Goal: Information Seeking & Learning: Learn about a topic

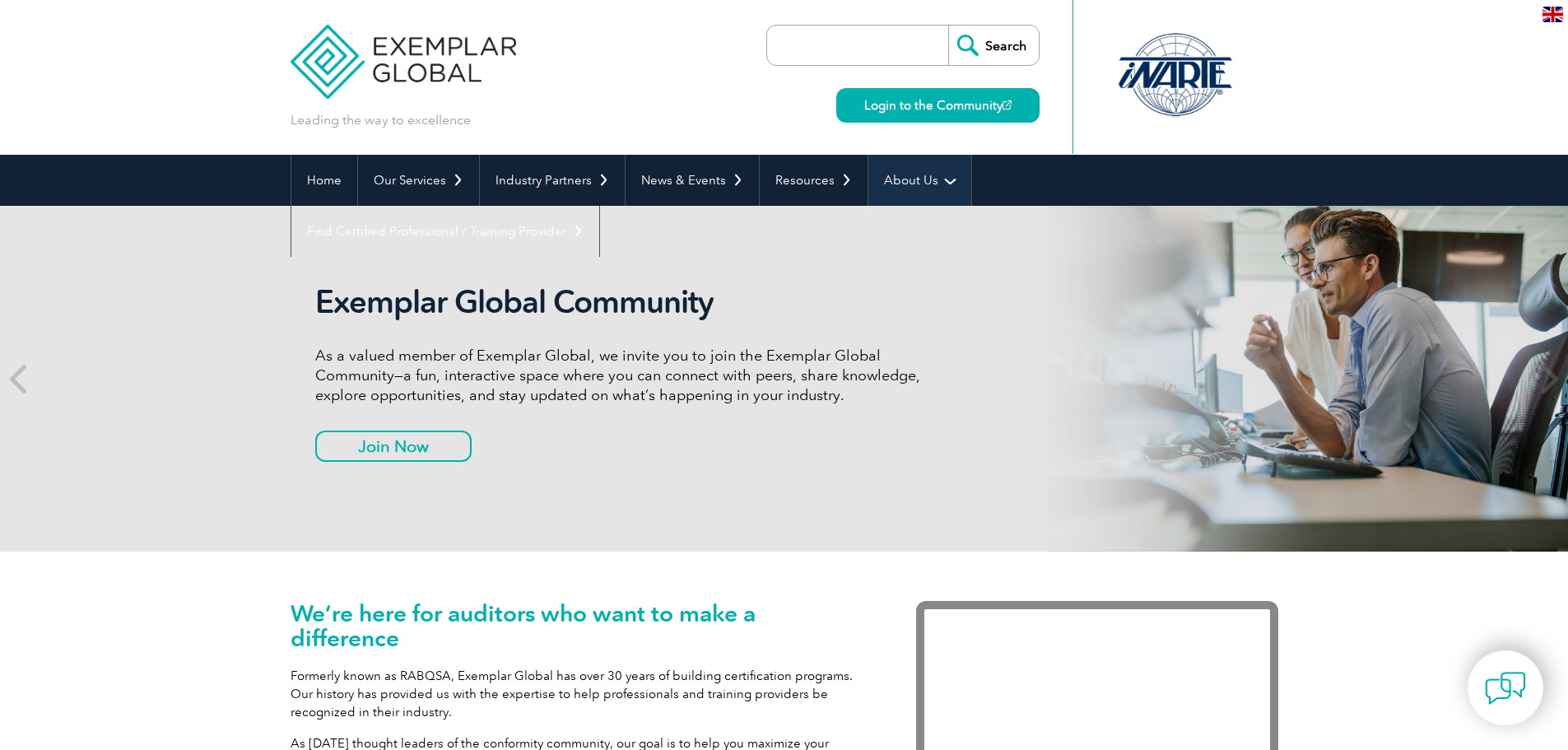
click at [917, 174] on link "About Us" at bounding box center [919, 181] width 103 height 51
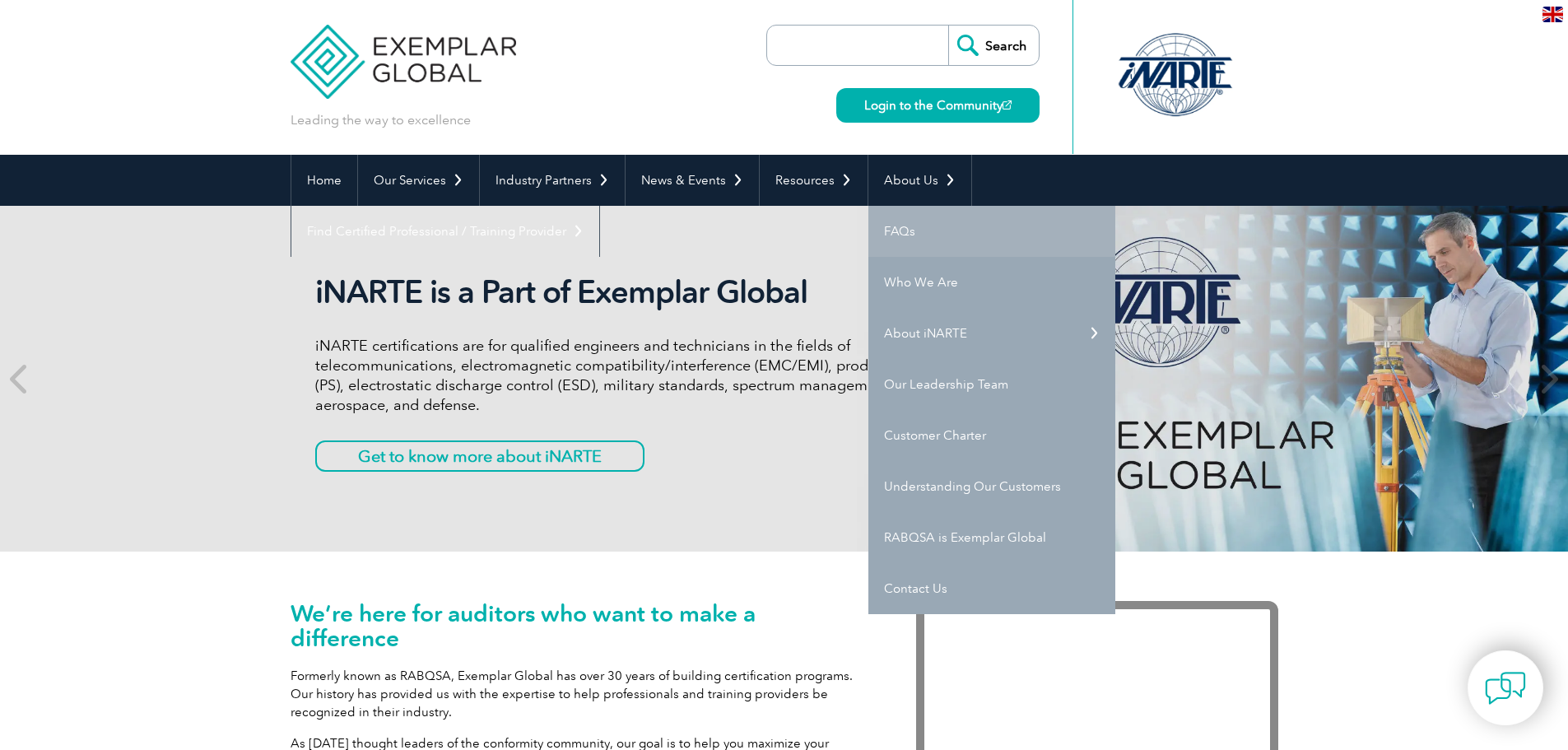
click at [929, 236] on link "FAQs" at bounding box center [992, 231] width 247 height 51
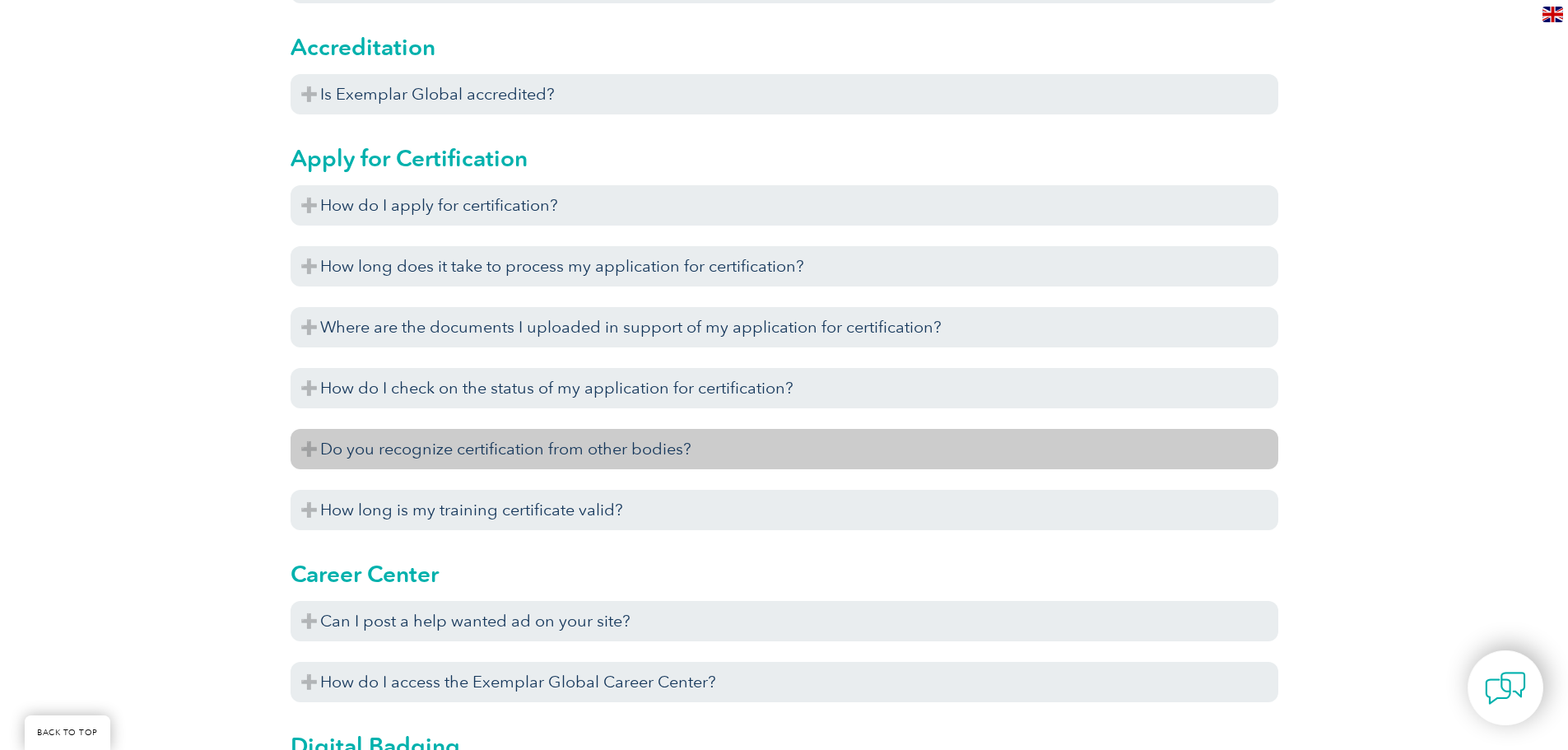
scroll to position [740, 0]
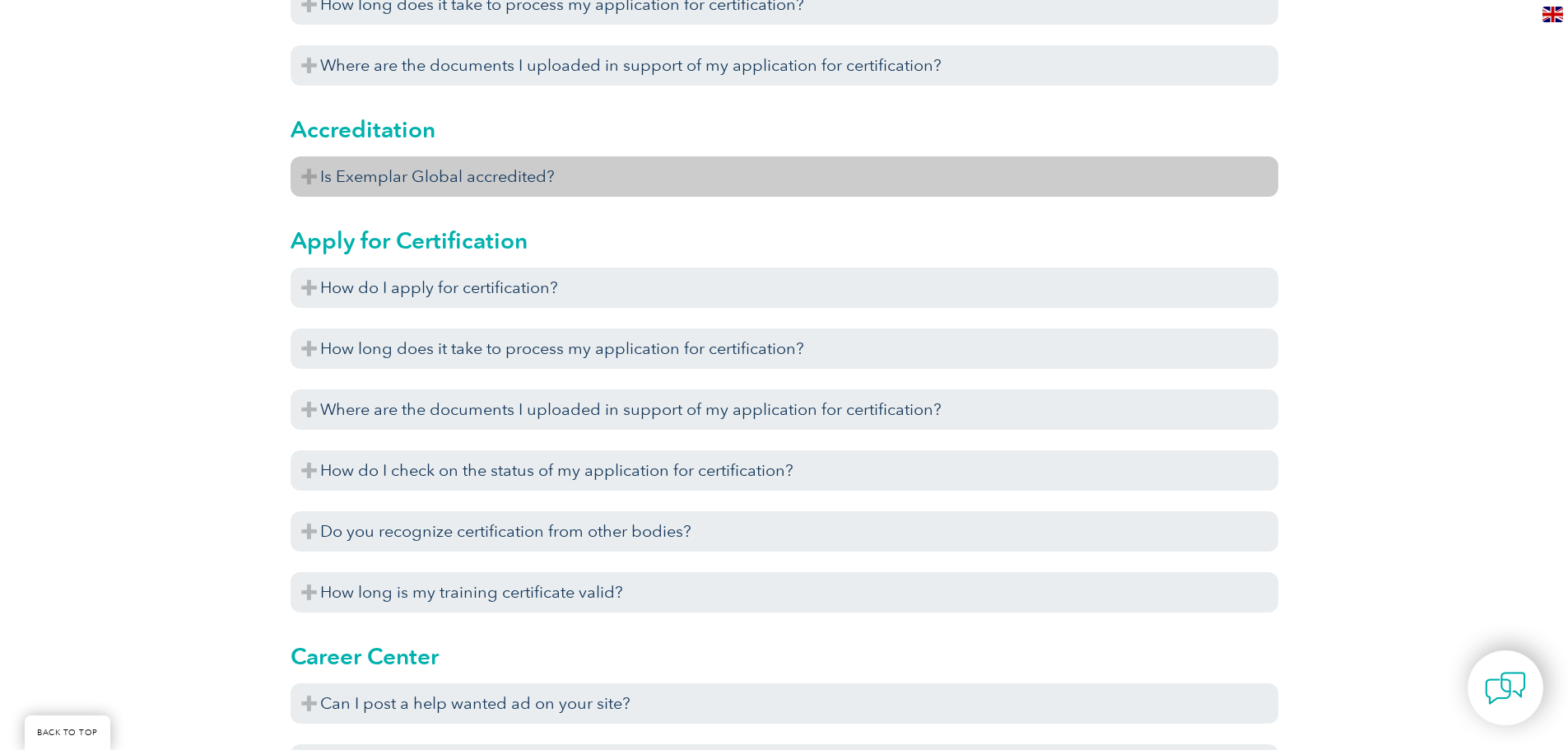
click at [404, 187] on h3 "Is Exemplar Global accredited?" at bounding box center [784, 176] width 988 height 41
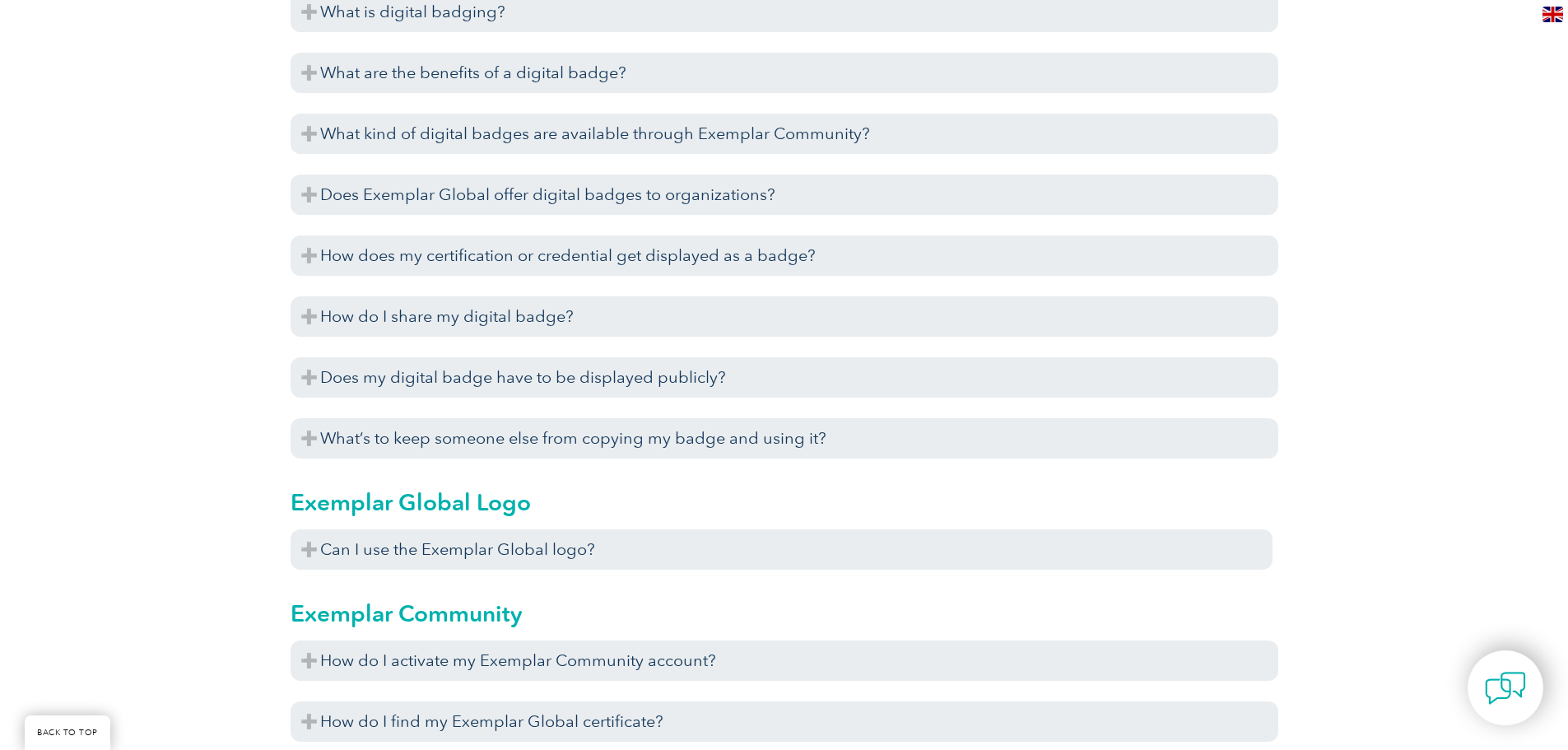
scroll to position [1727, 0]
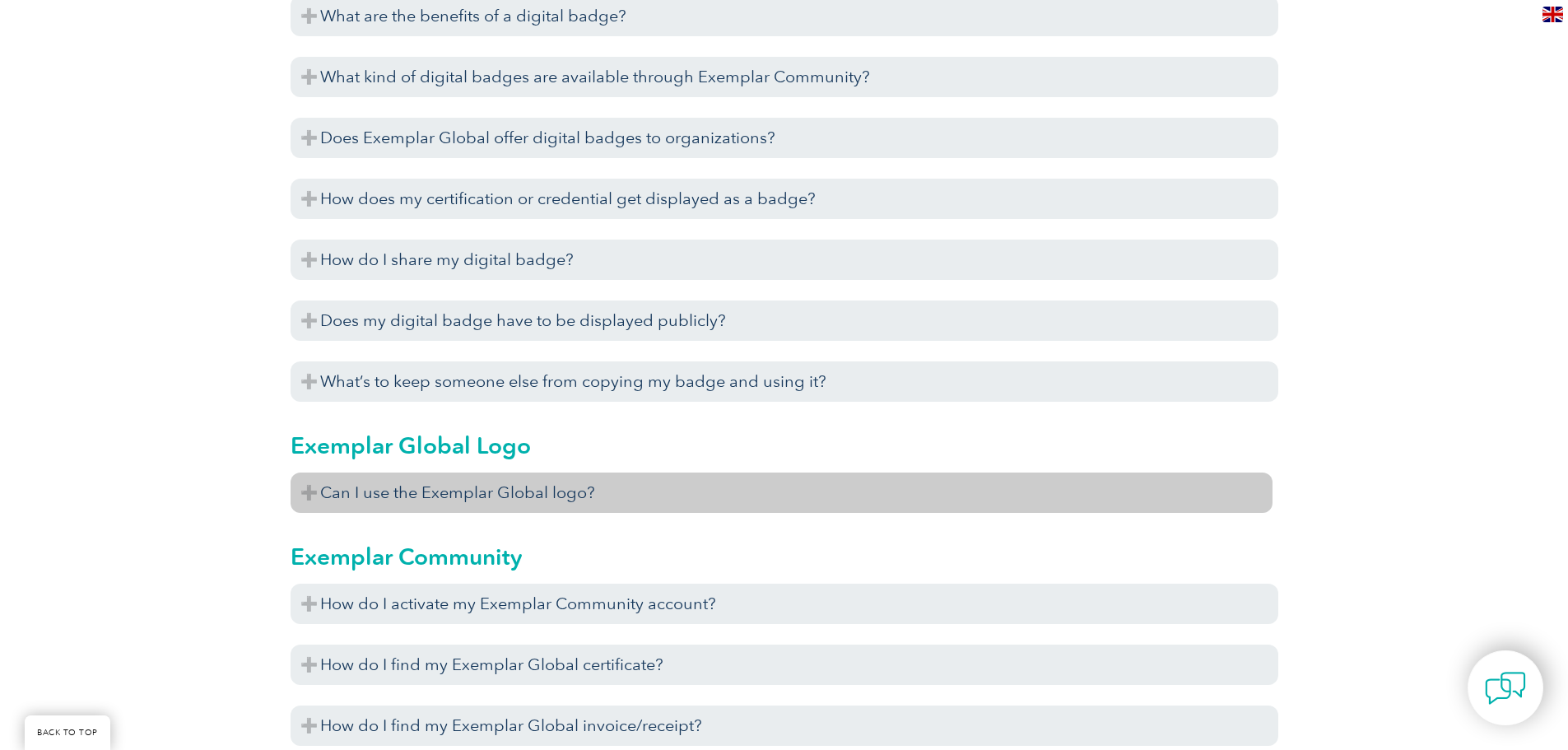
click at [356, 494] on h3 "Can I use the Exemplar Global logo?" at bounding box center [781, 492] width 982 height 41
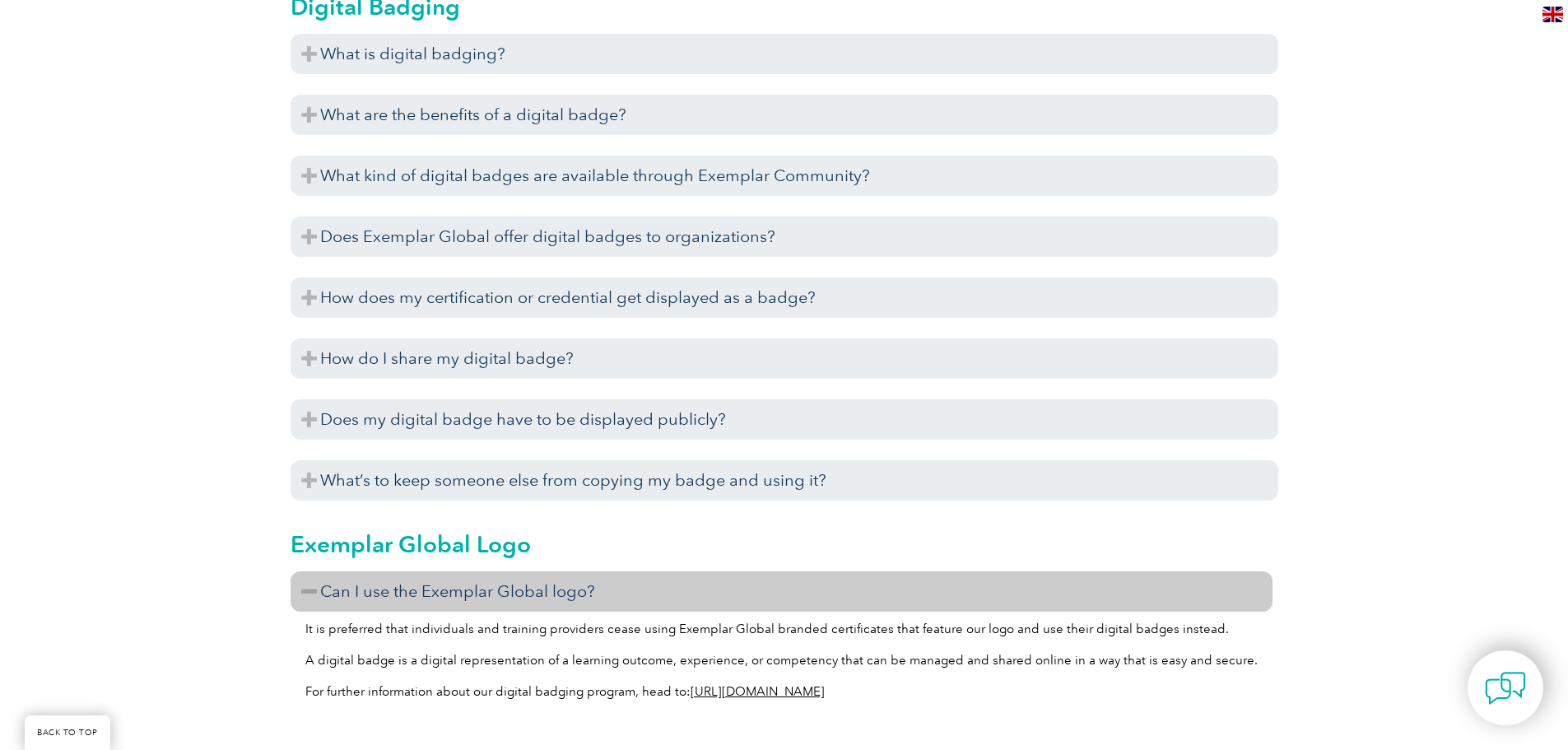
scroll to position [1398, 0]
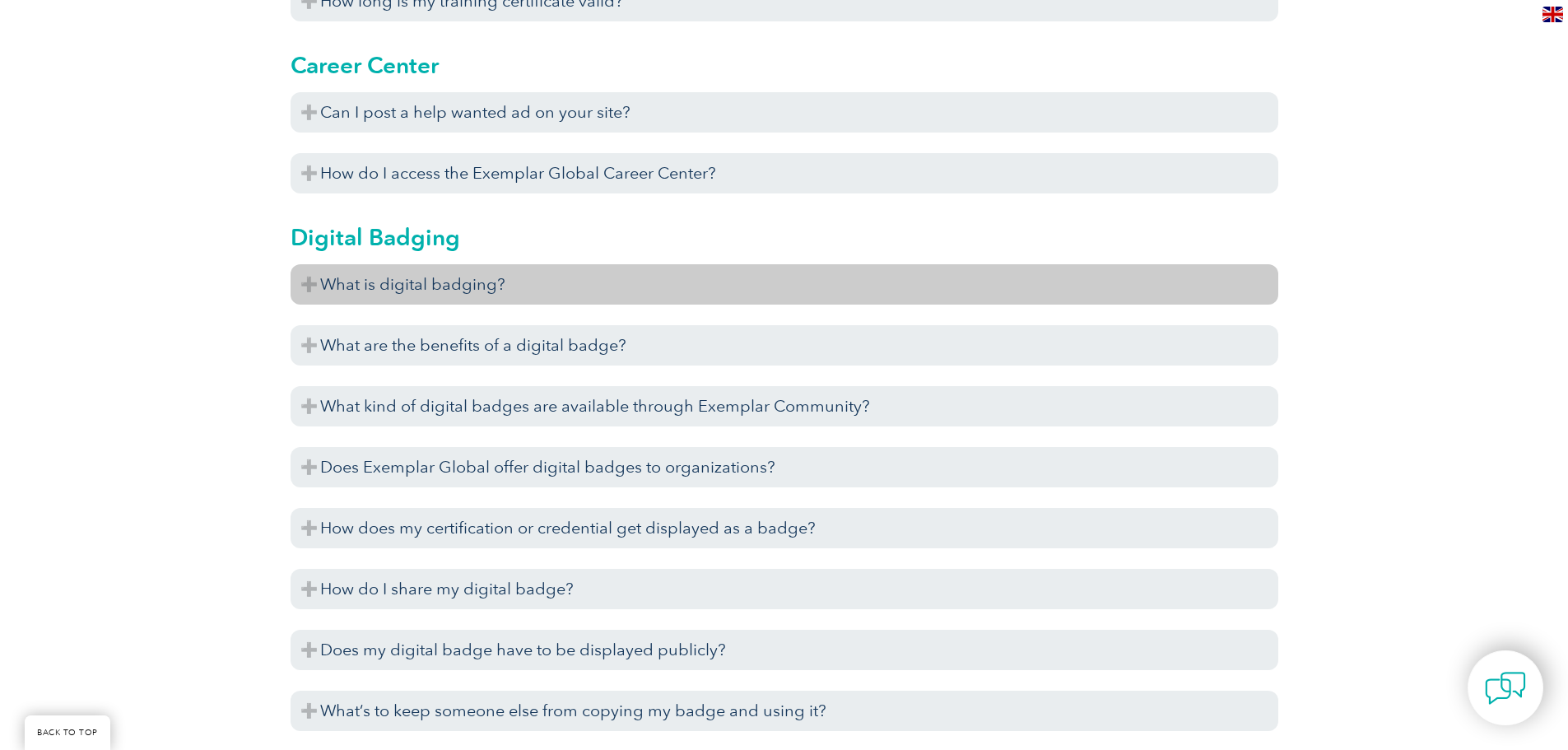
click at [526, 282] on h3 "What is digital badging?" at bounding box center [784, 284] width 988 height 41
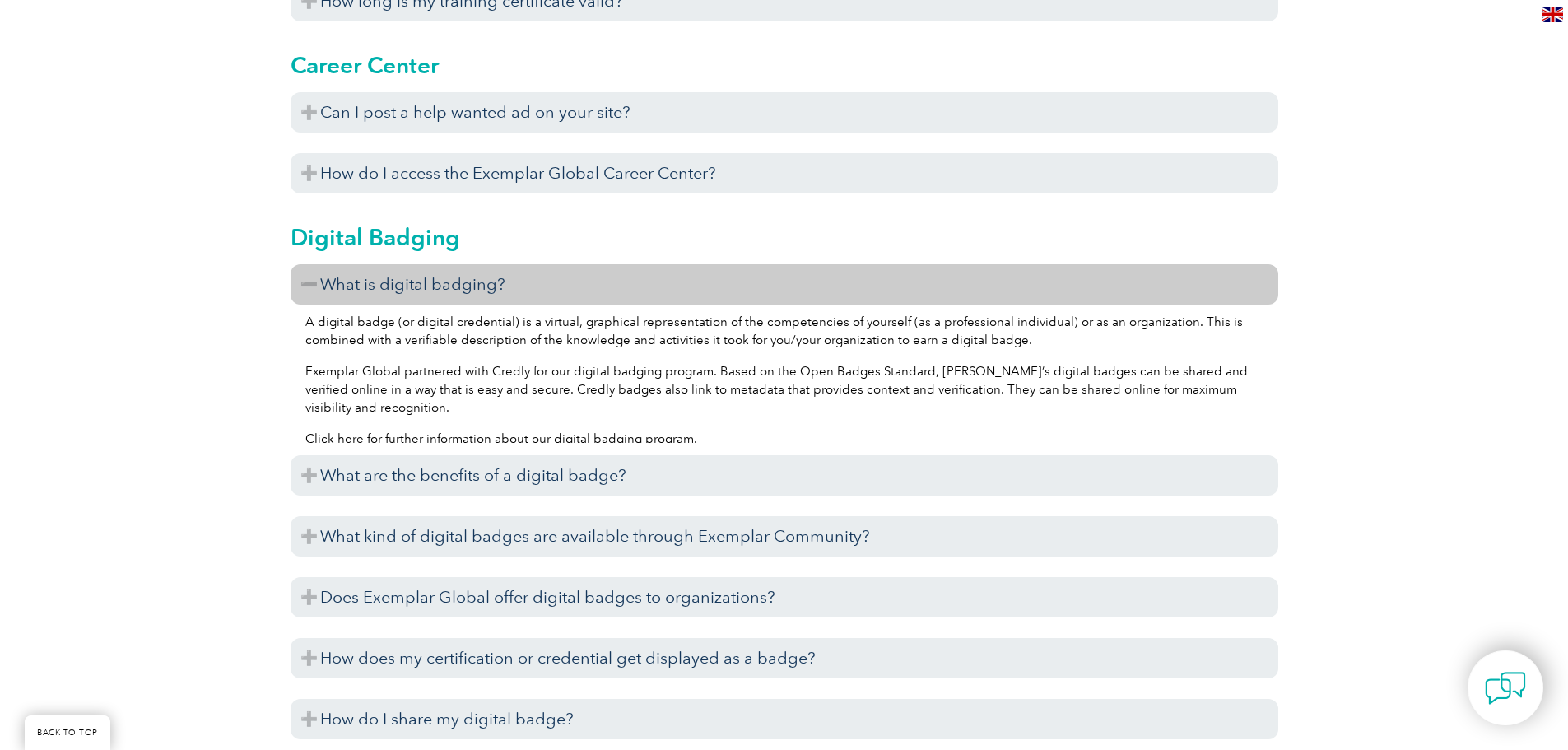
click at [529, 288] on h3 "What is digital badging?" at bounding box center [784, 284] width 988 height 41
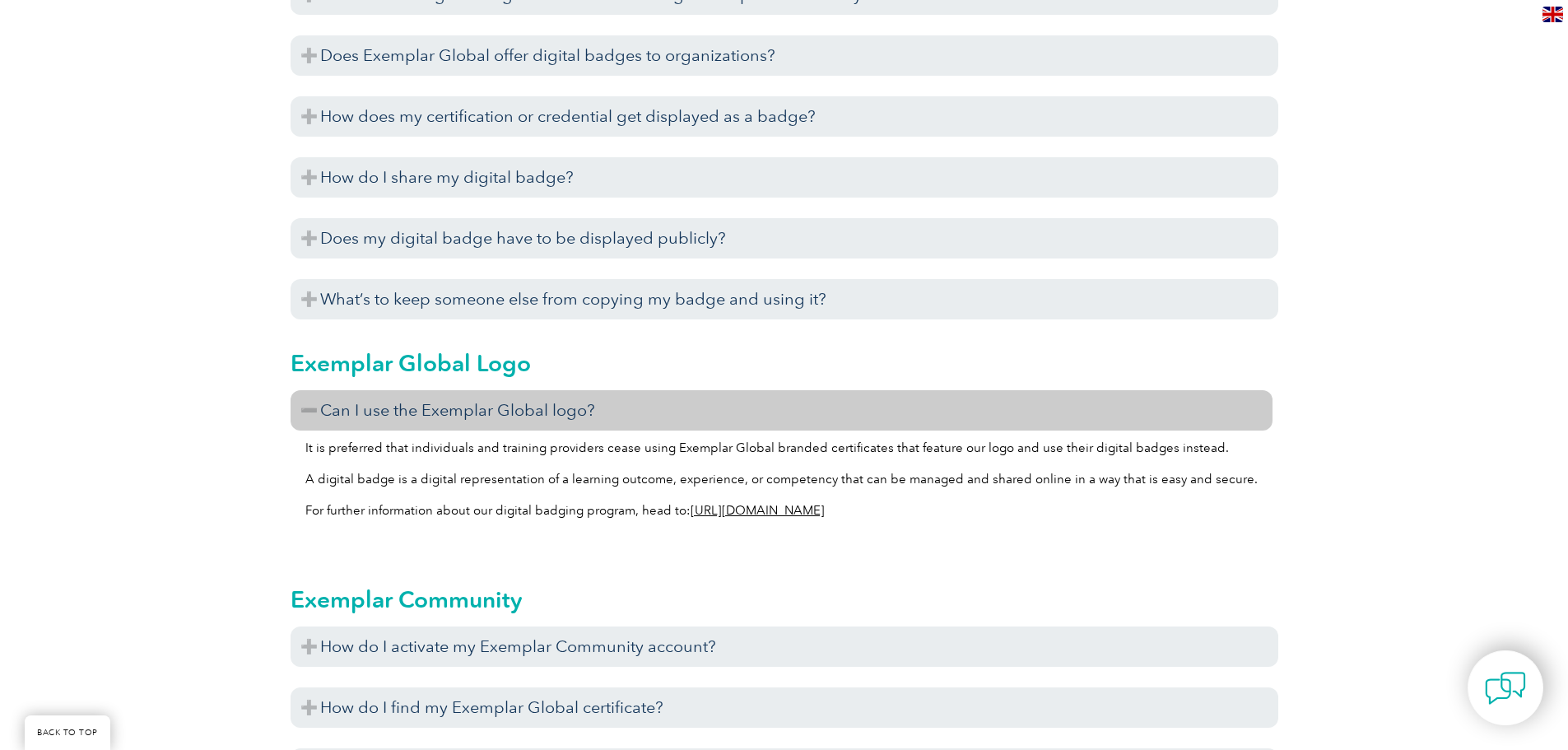
scroll to position [2057, 0]
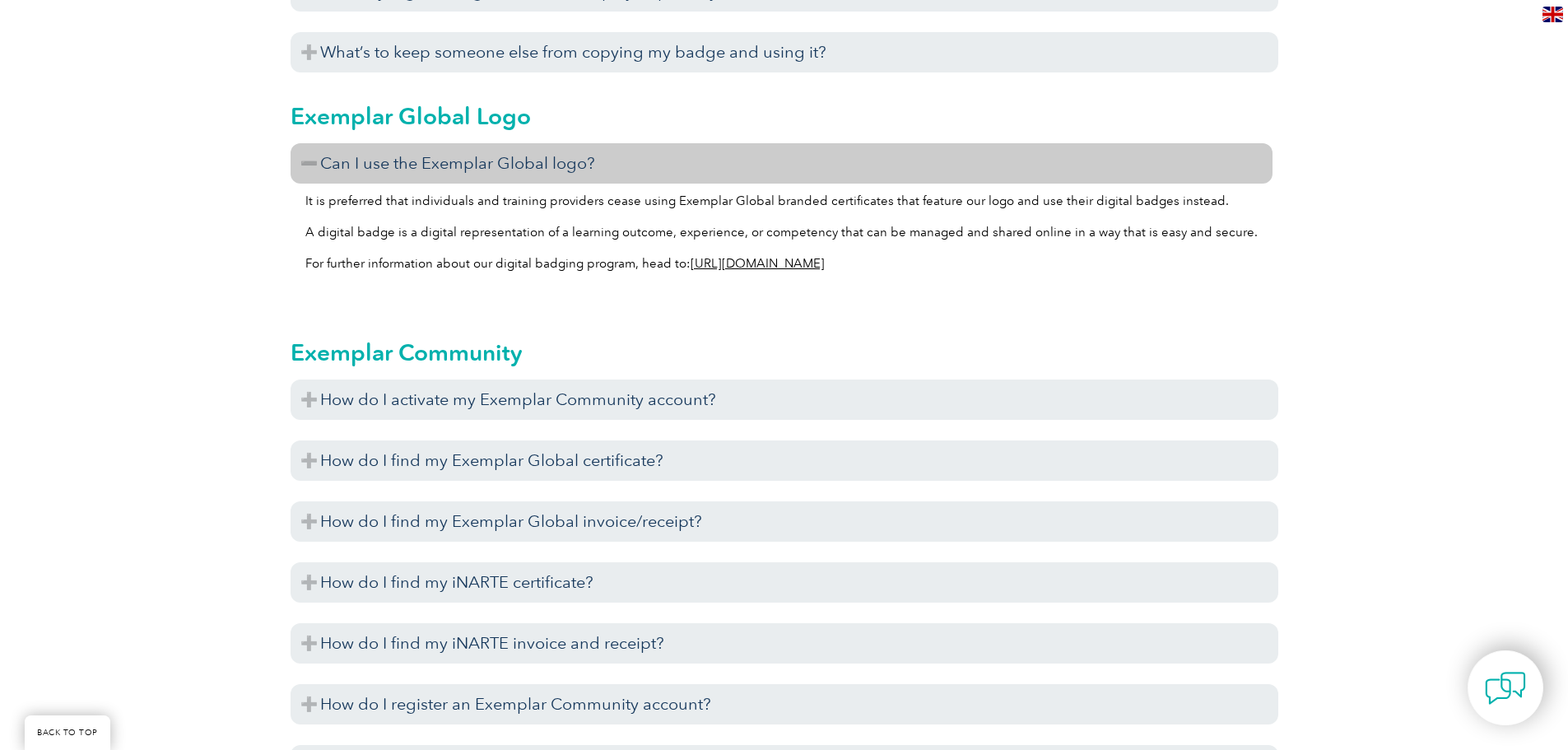
click at [380, 161] on h3 "Can I use the Exemplar Global logo?" at bounding box center [781, 163] width 982 height 41
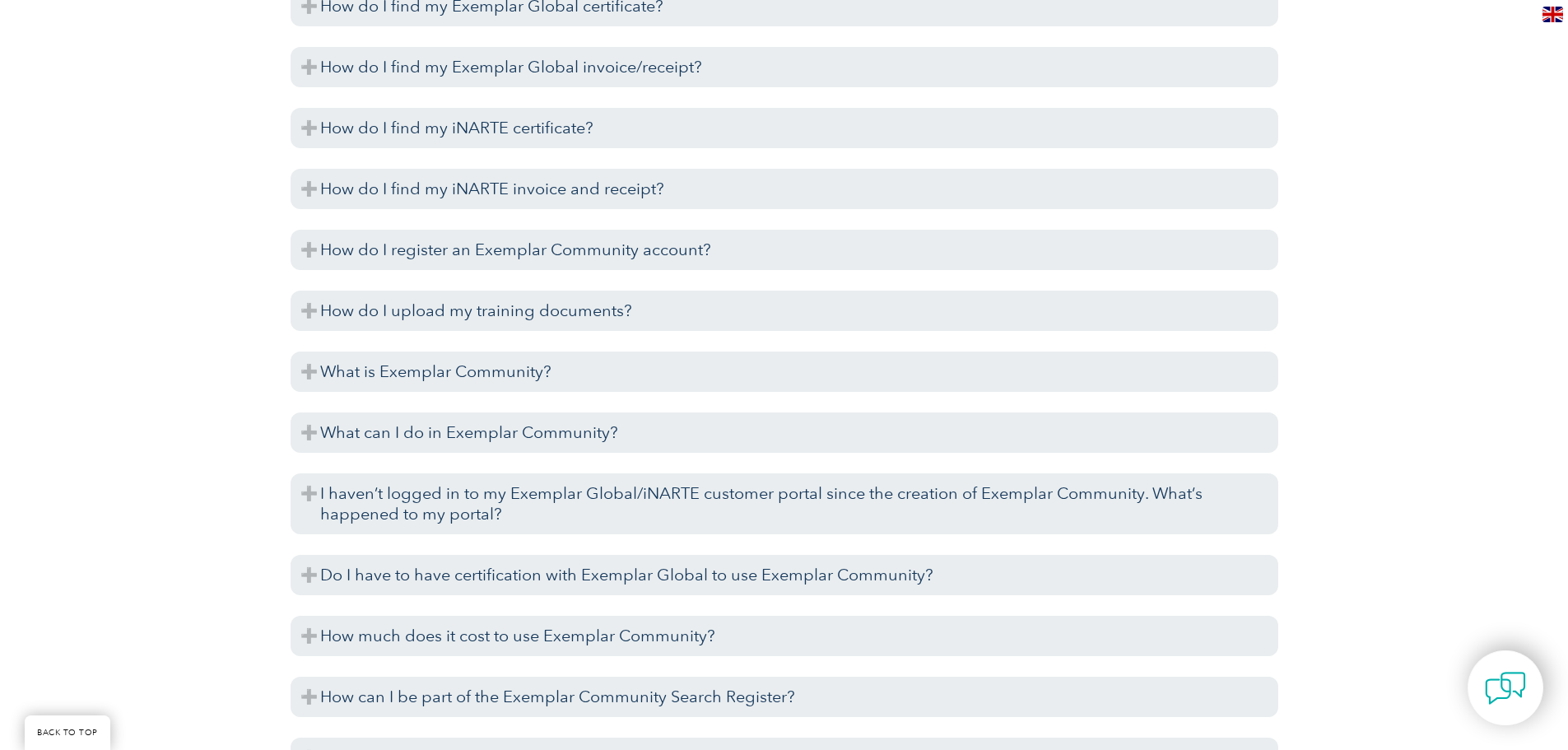
scroll to position [2303, 0]
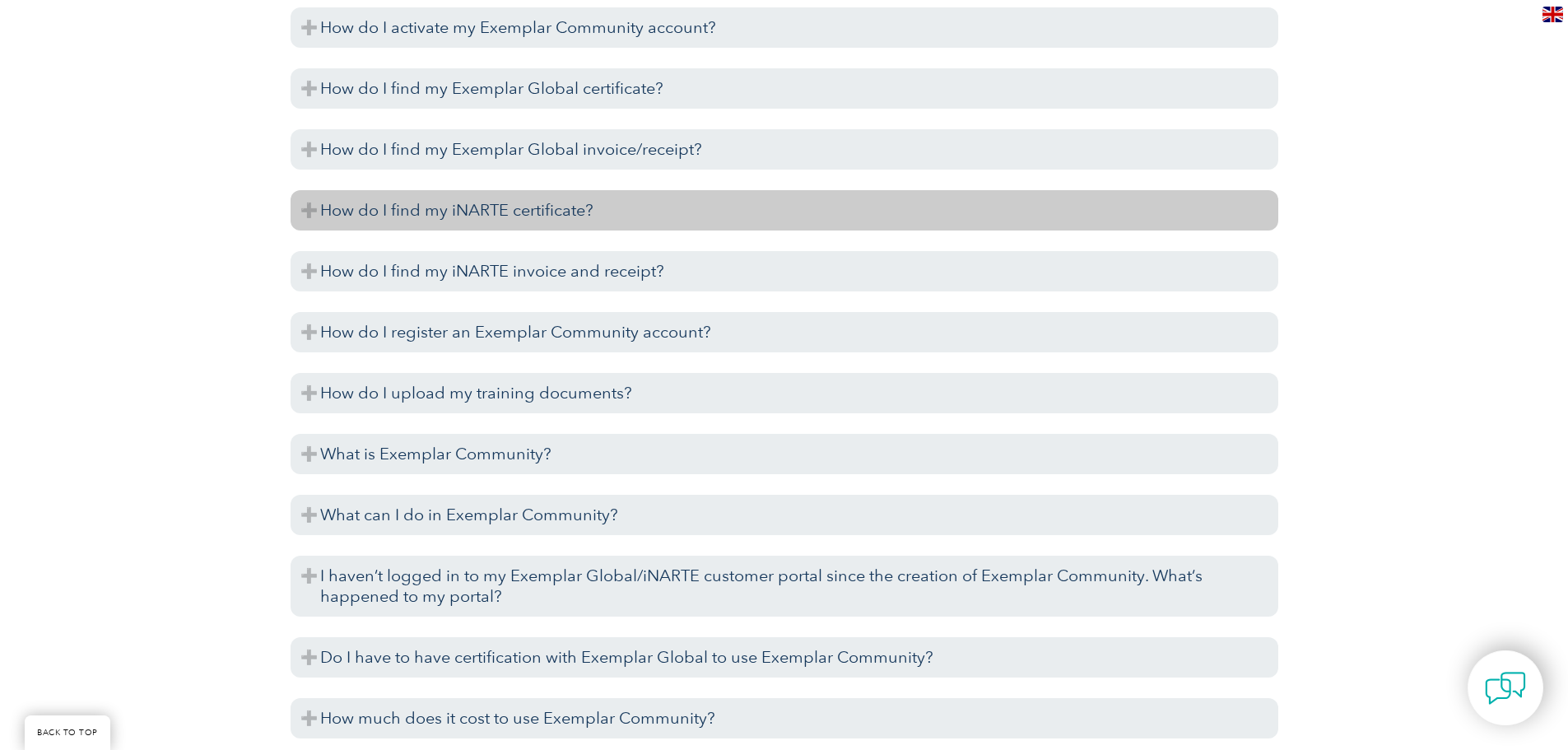
click at [517, 208] on h3 "How do I find my iNARTE certificate?" at bounding box center [784, 209] width 988 height 41
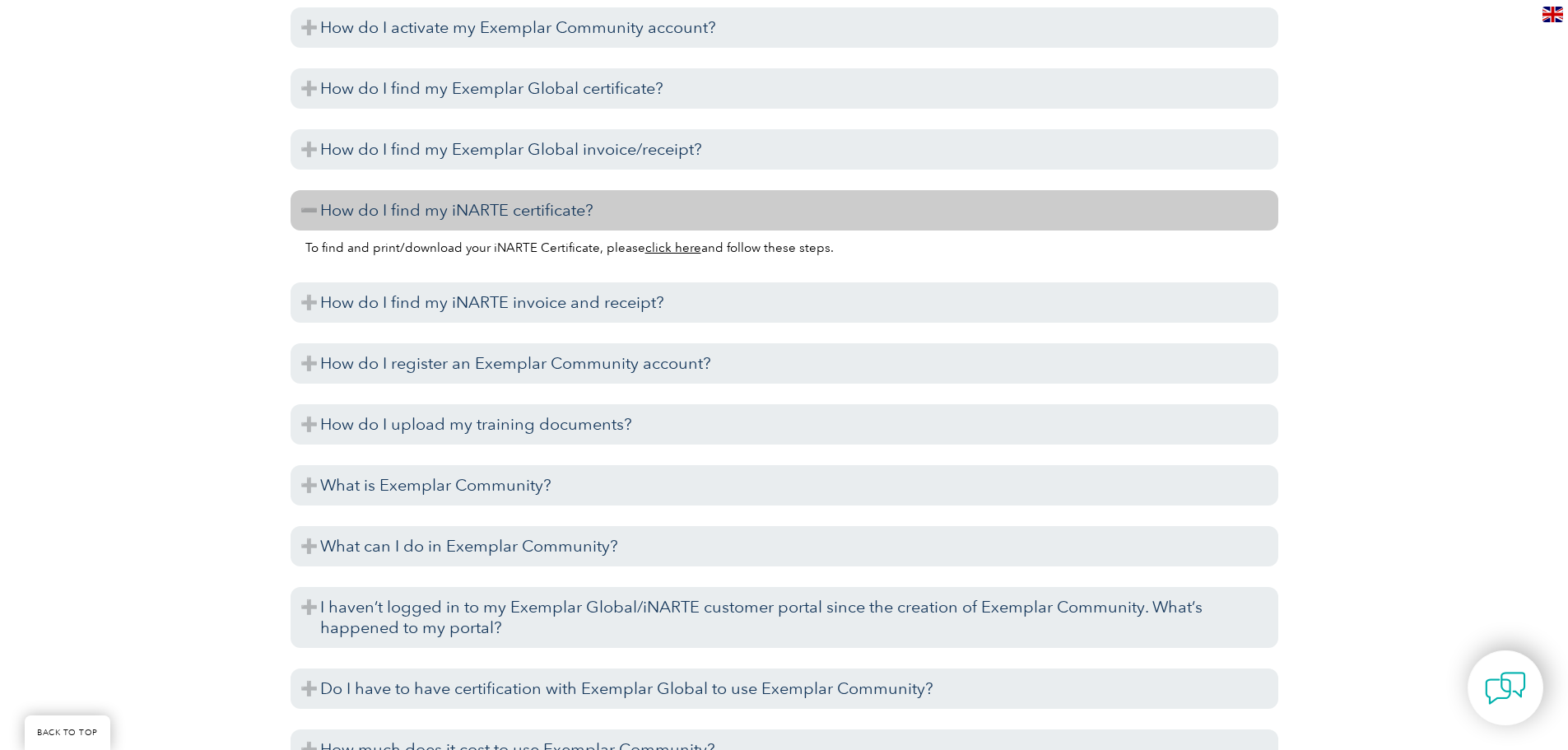
click at [473, 217] on h3 "How do I find my iNARTE certificate?" at bounding box center [784, 209] width 988 height 41
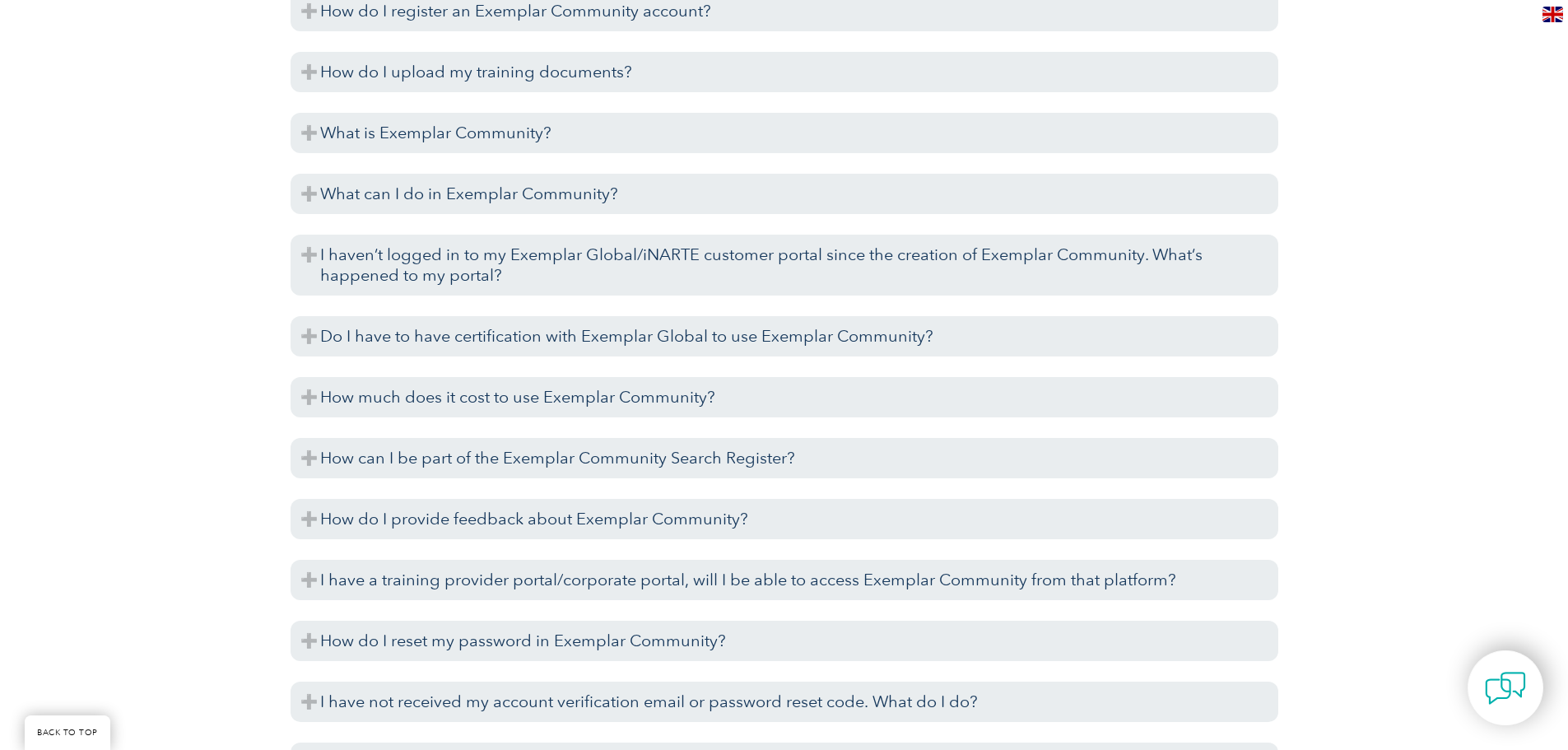
scroll to position [2632, 0]
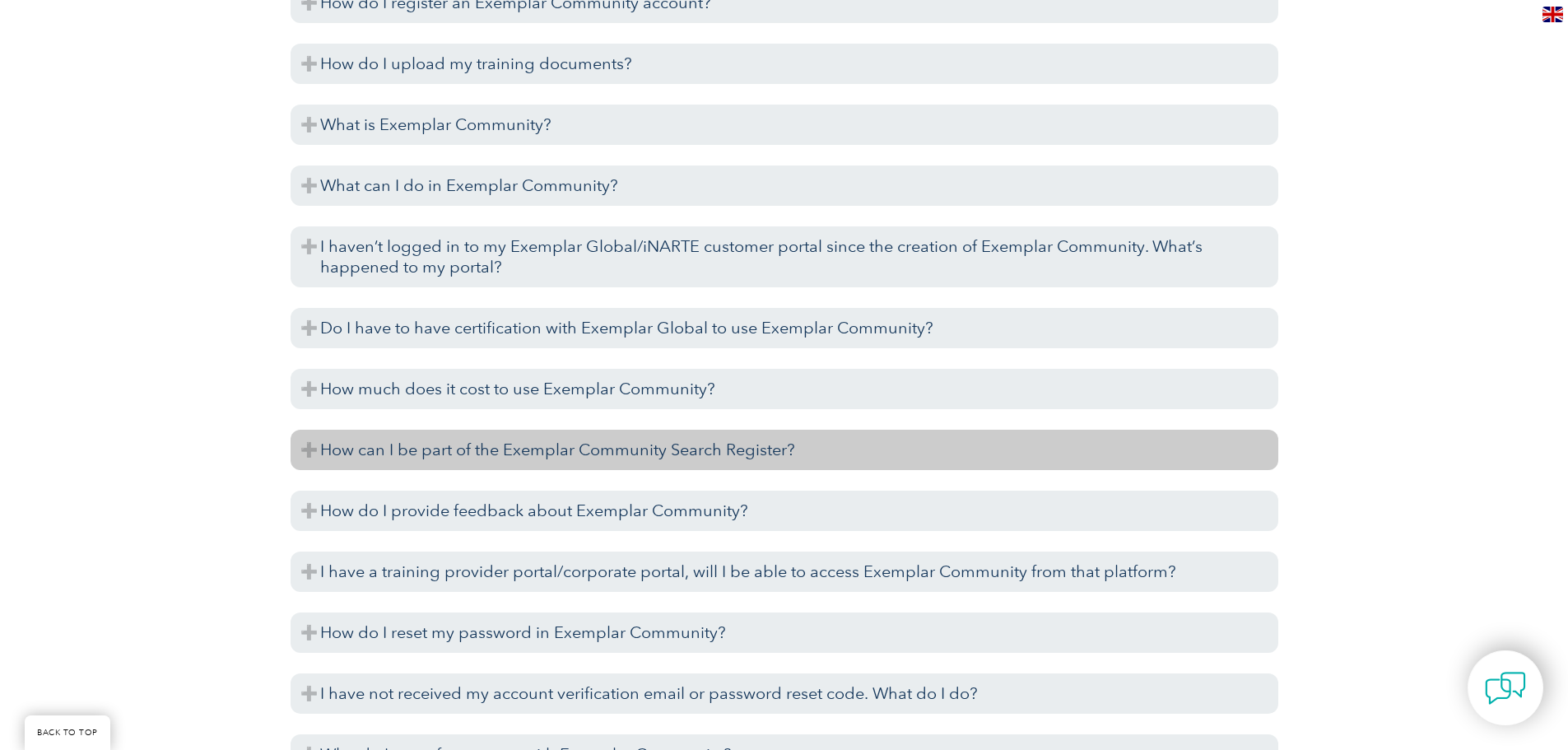
click at [529, 448] on h3 "How can I be part of the Exemplar Community Search Register?" at bounding box center [784, 450] width 988 height 41
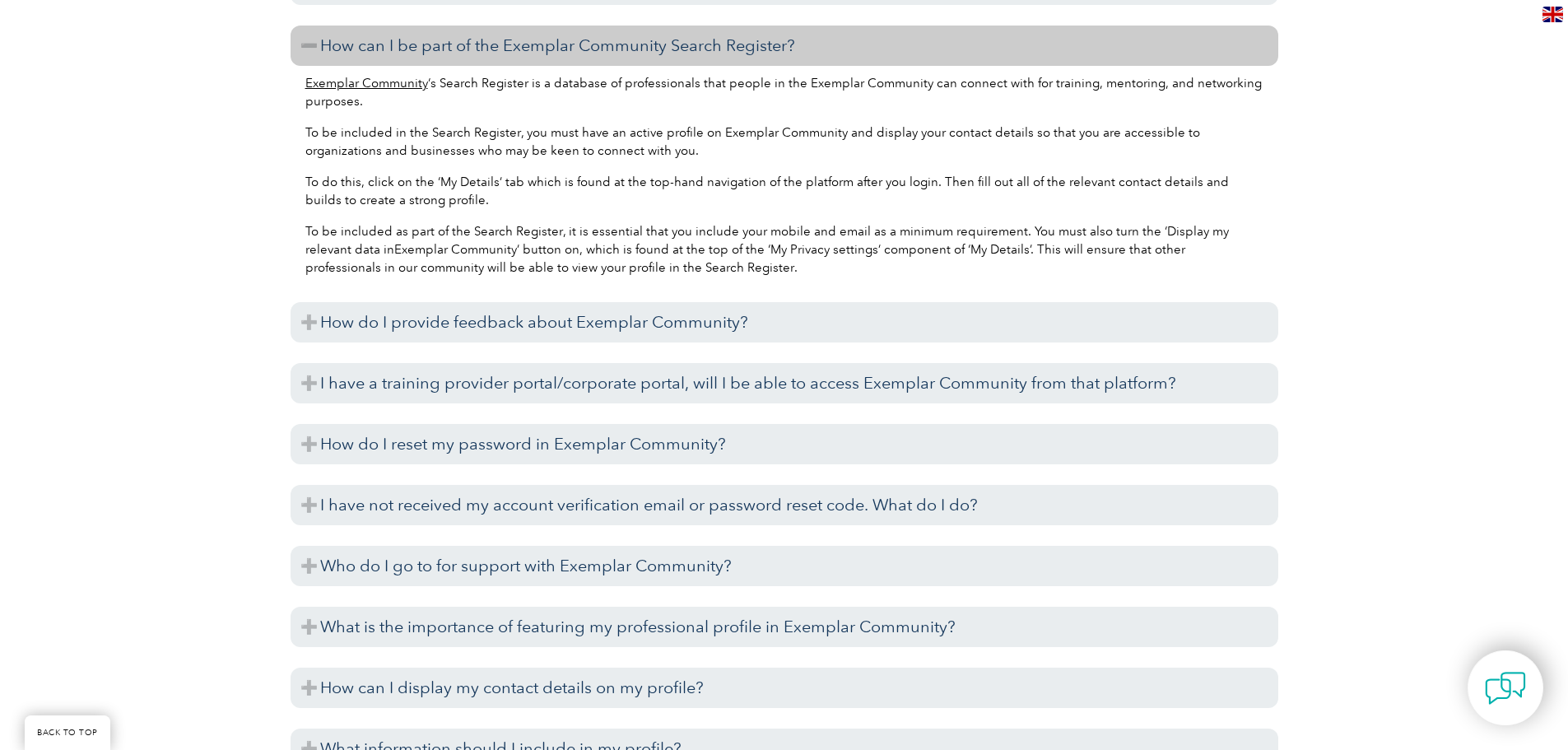
scroll to position [3044, 0]
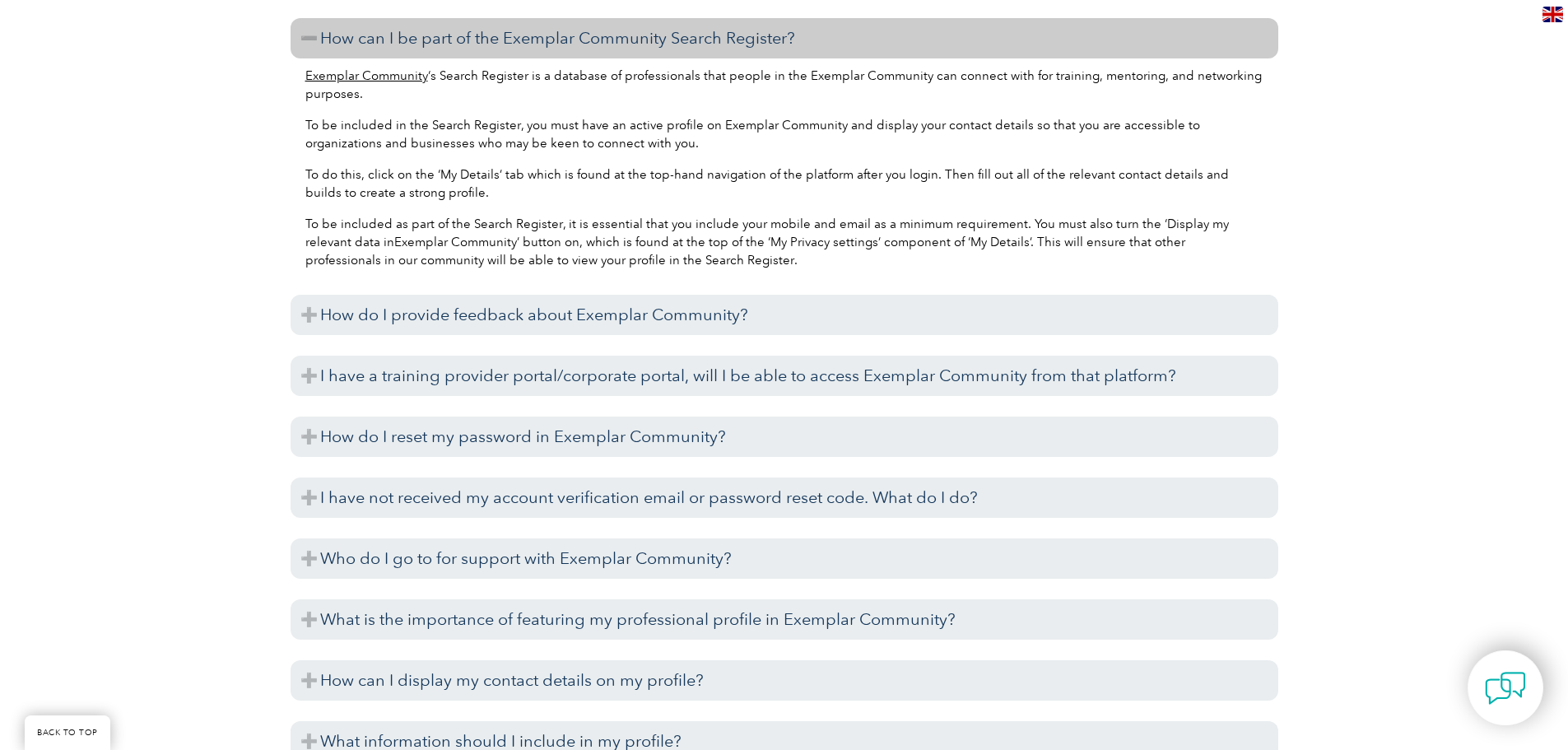
click at [645, 61] on div "Exemplar Community ‘s Search Register is a database of professionals that peopl…" at bounding box center [784, 170] width 988 height 223
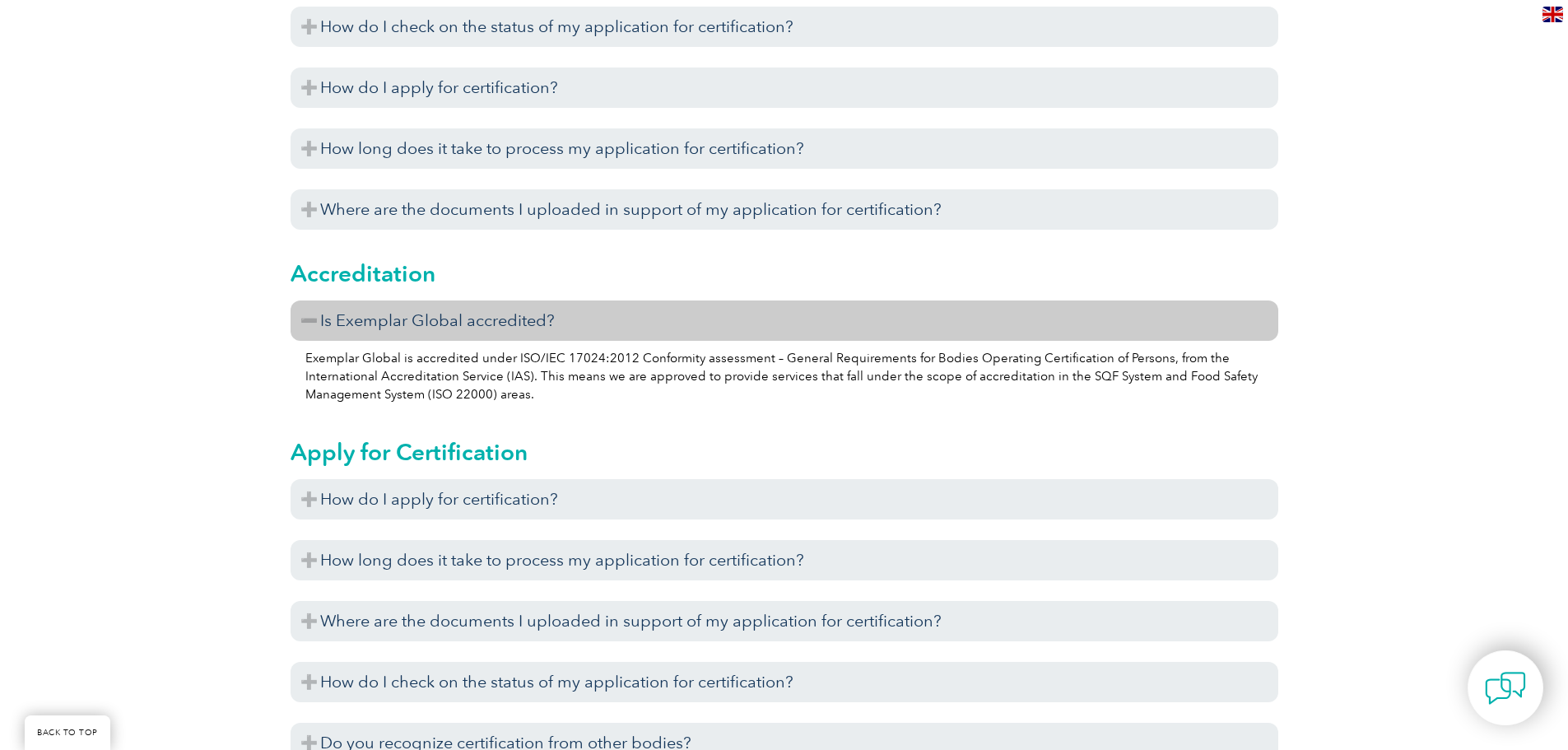
scroll to position [0, 0]
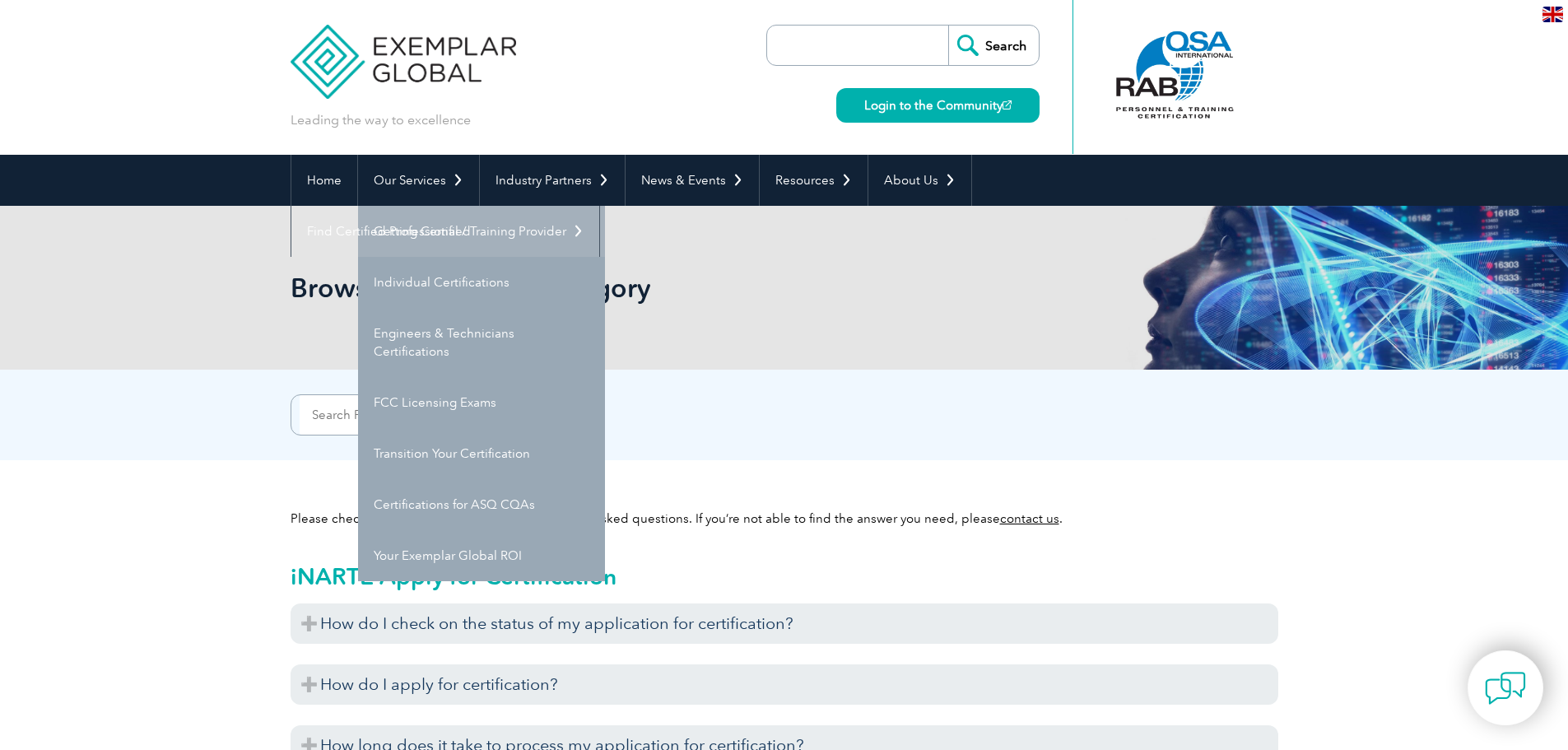
click at [402, 232] on link "Getting Certified" at bounding box center [481, 231] width 247 height 51
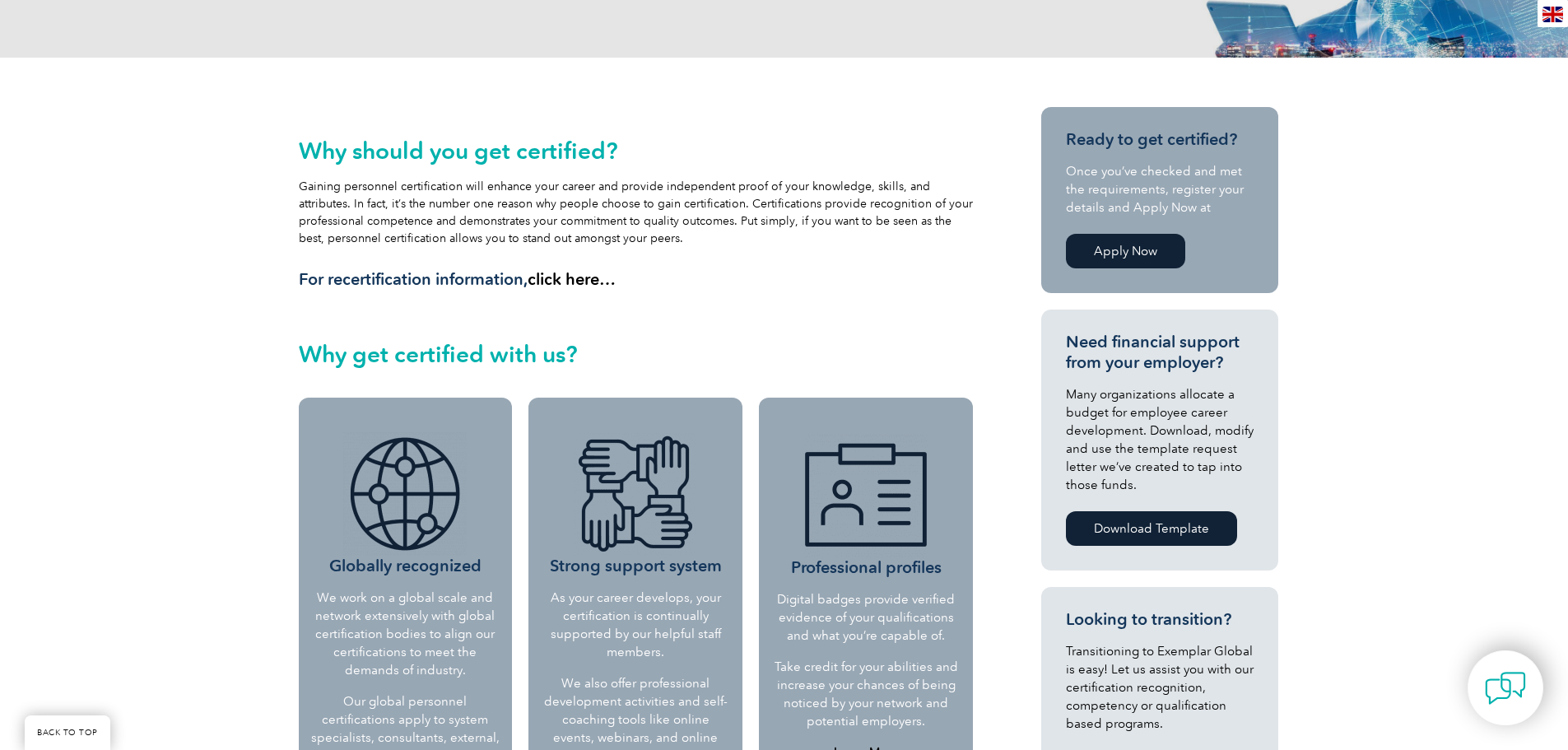
scroll to position [311, 0]
click at [1099, 252] on link "Apply Now" at bounding box center [1125, 251] width 120 height 35
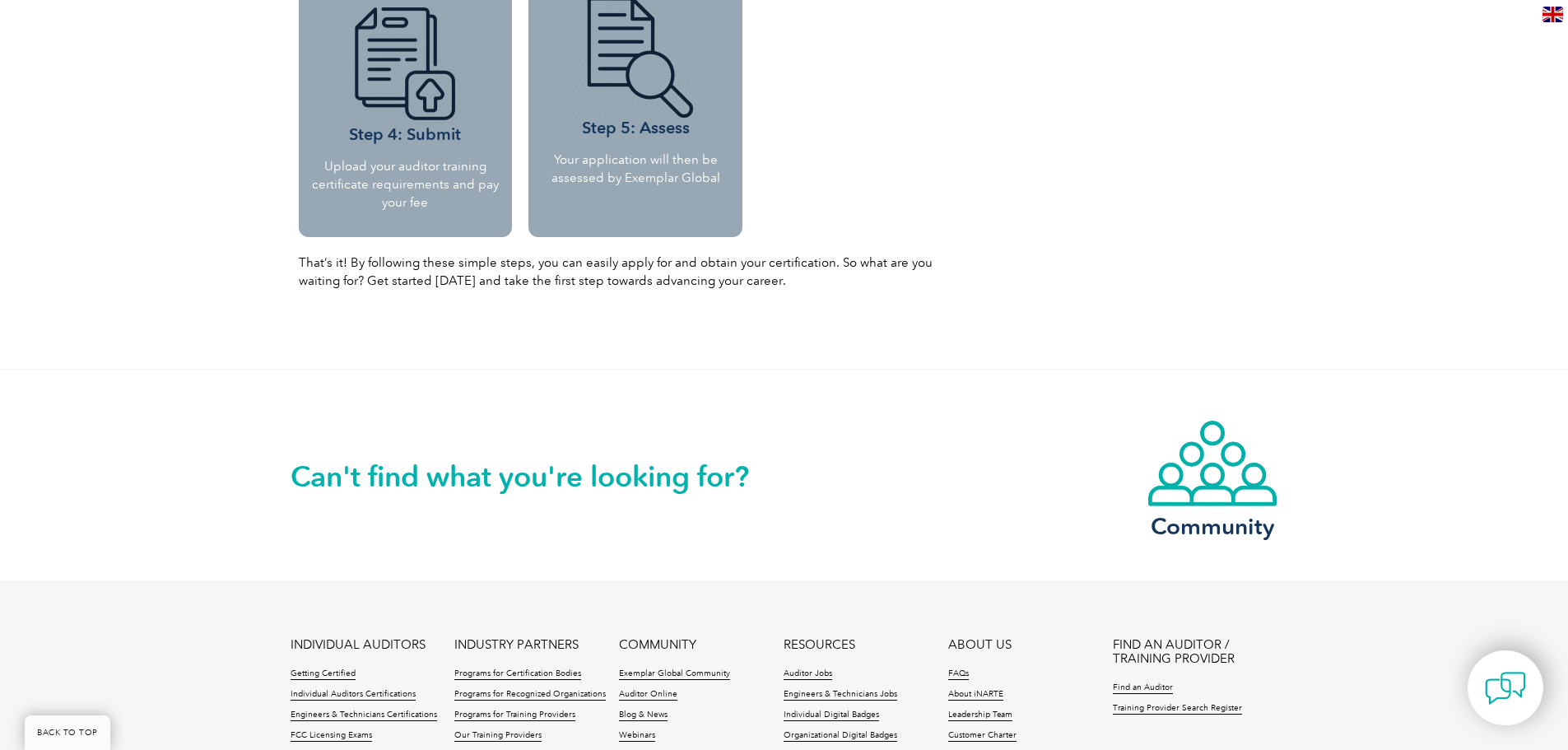
scroll to position [1957, 0]
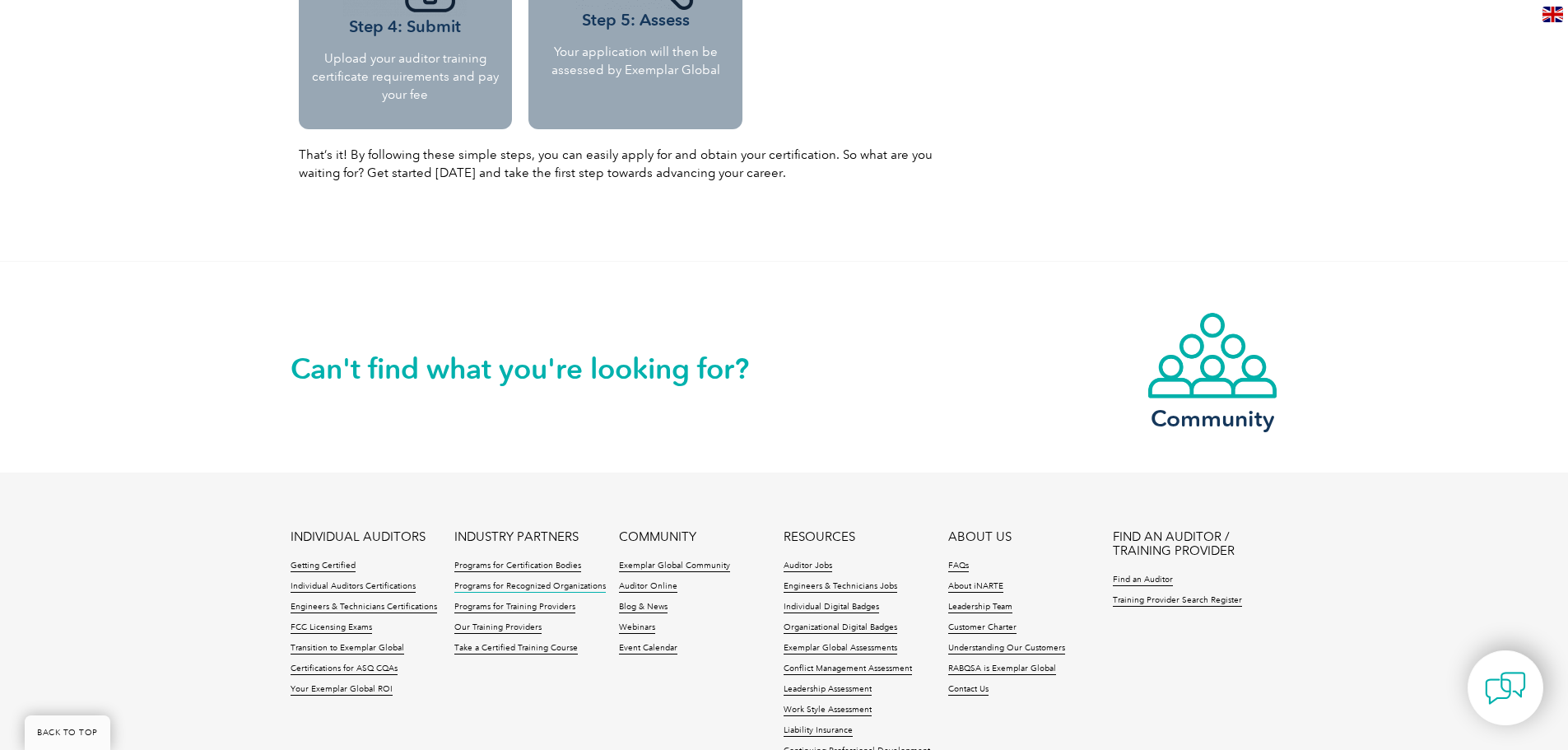
click at [515, 590] on link "Programs for Recognized Organizations" at bounding box center [530, 587] width 151 height 12
click at [519, 631] on link "Our Training Providers" at bounding box center [498, 627] width 87 height 12
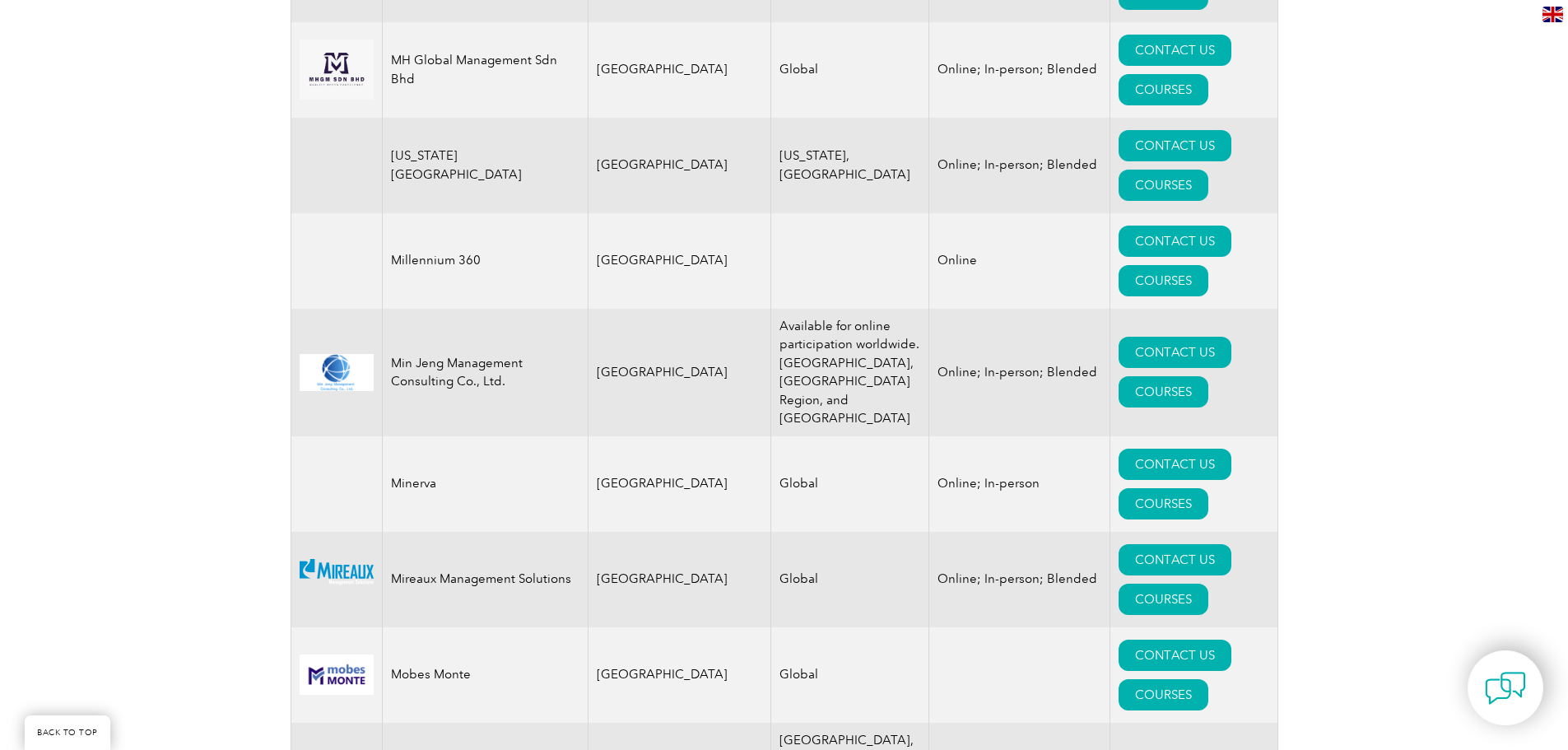
scroll to position [16208, 0]
